Goal: Information Seeking & Learning: Learn about a topic

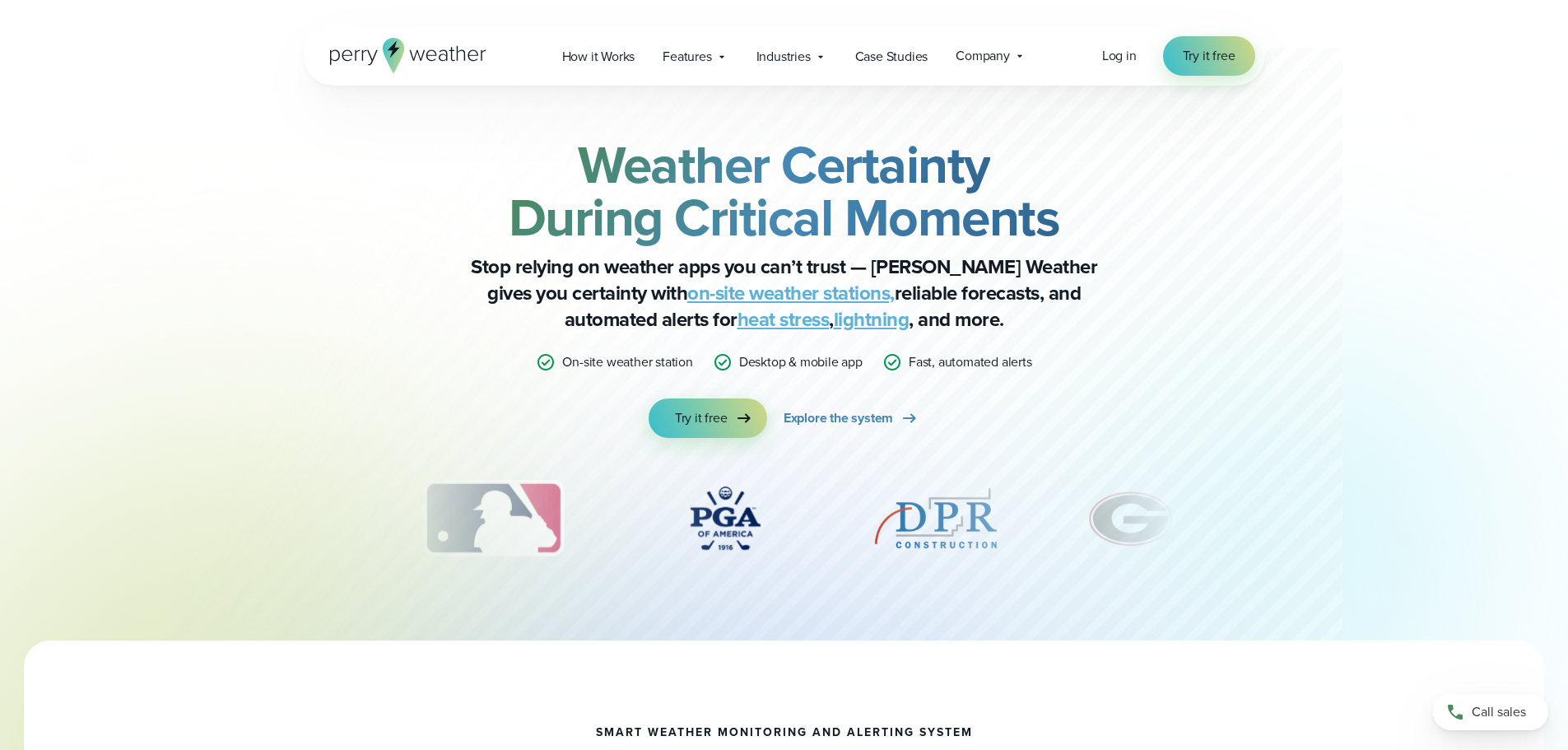
click at [687, 292] on link "on-site weather stations," at bounding box center [790, 292] width 207 height 30
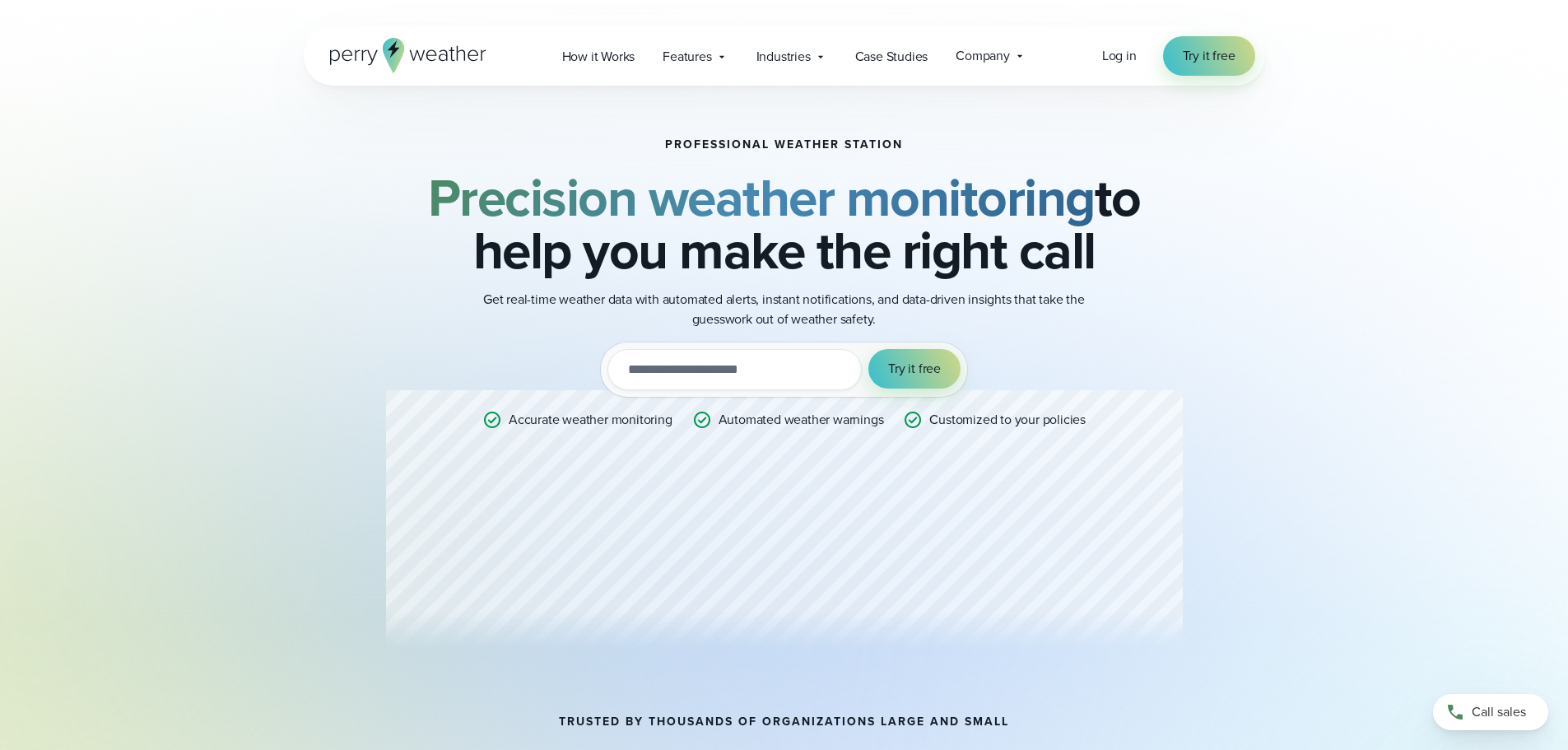
click at [703, 368] on input "email" at bounding box center [734, 370] width 254 height 41
click at [1104, 304] on p "Get real-time weather data with automated alerts, instant notifications, and da…" at bounding box center [784, 310] width 658 height 39
